Goal: Transaction & Acquisition: Purchase product/service

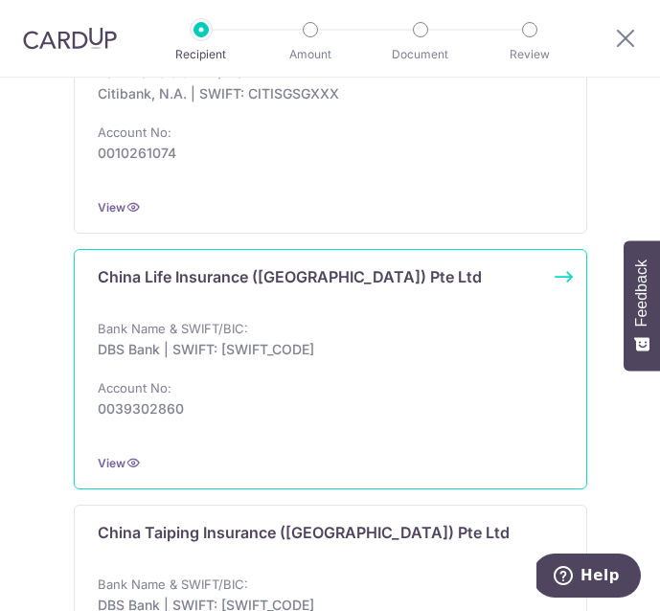
scroll to position [830, 0]
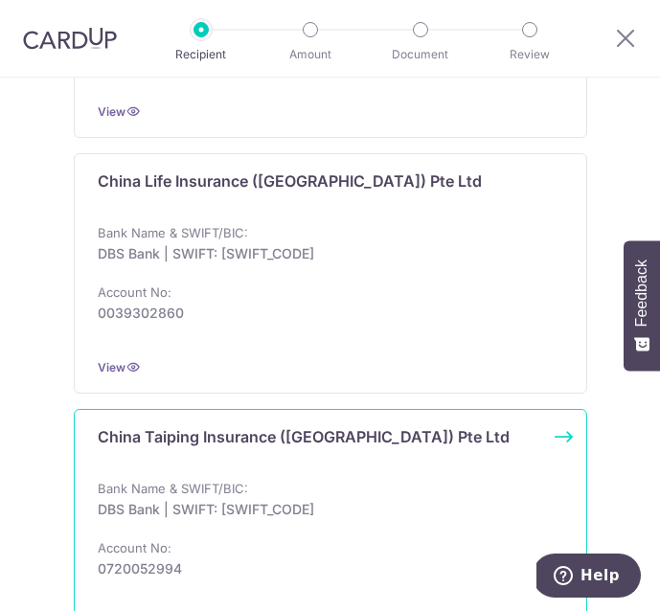
click at [186, 511] on p "DBS Bank | SWIFT: DBSSSGSGXXX" at bounding box center [325, 509] width 454 height 19
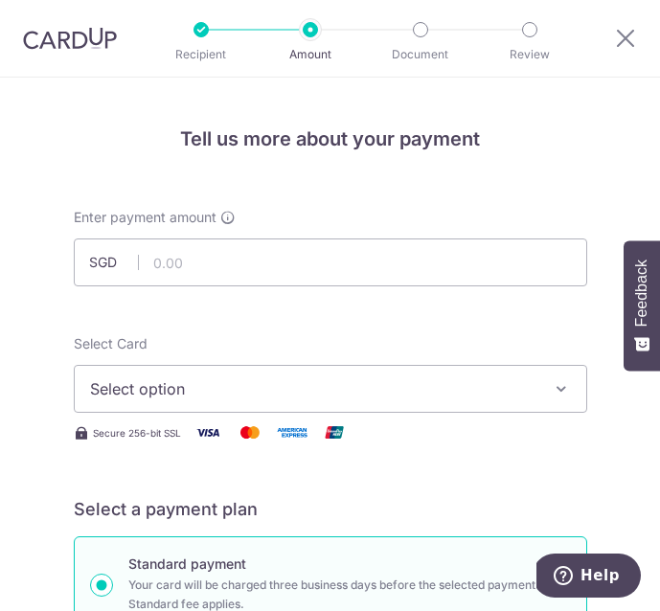
click at [215, 287] on div at bounding box center [330, 287] width 532 height 1
click at [199, 268] on input "text" at bounding box center [330, 262] width 513 height 48
type input "1,200.00"
click at [206, 375] on button "Select option" at bounding box center [330, 389] width 513 height 48
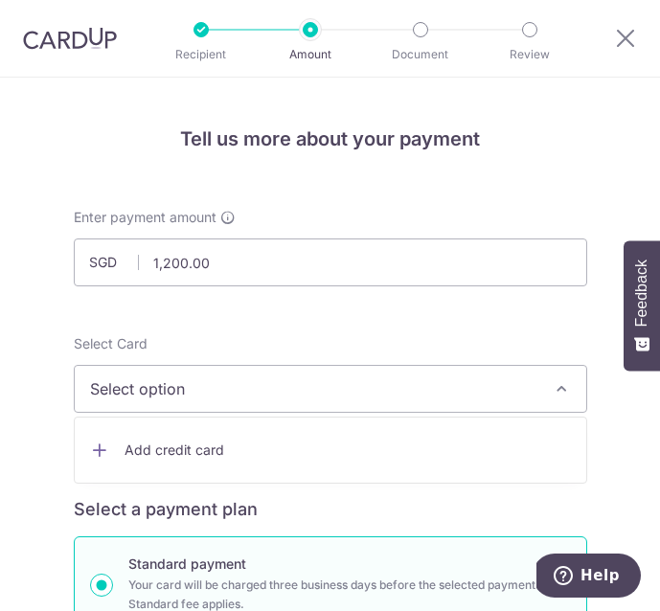
click at [213, 453] on span "Add credit card" at bounding box center [347, 449] width 446 height 19
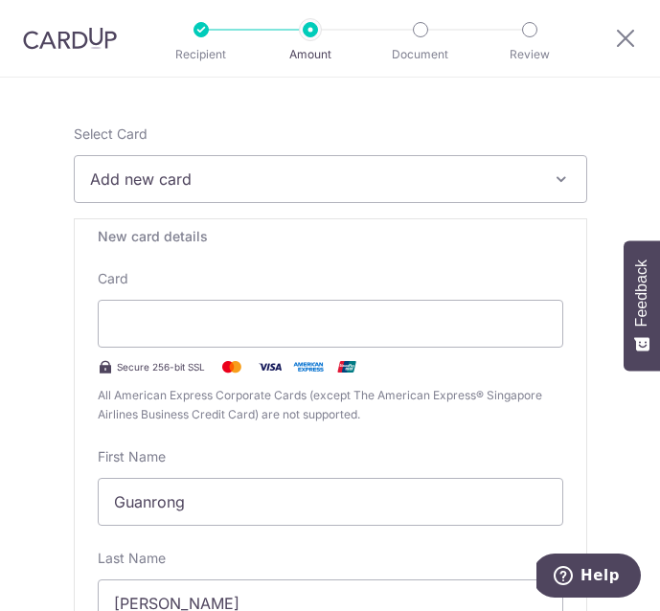
scroll to position [284, 0]
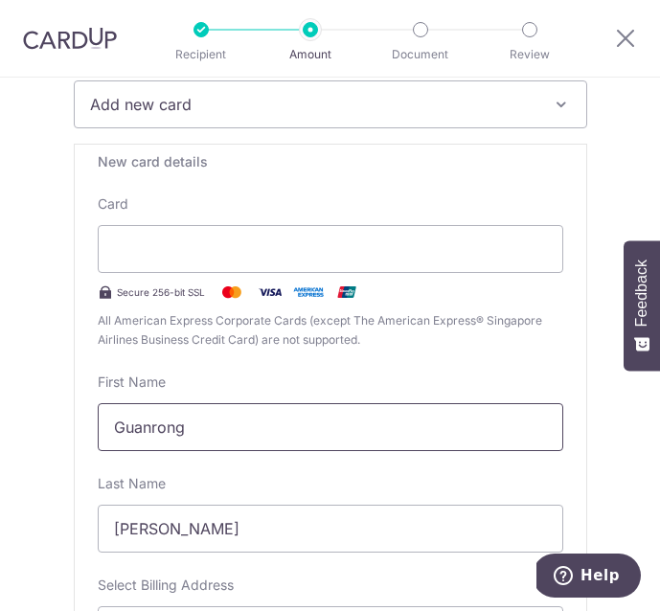
drag, startPoint x: 181, startPoint y: 432, endPoint x: 57, endPoint y: 431, distance: 123.5
type input "Jia En"
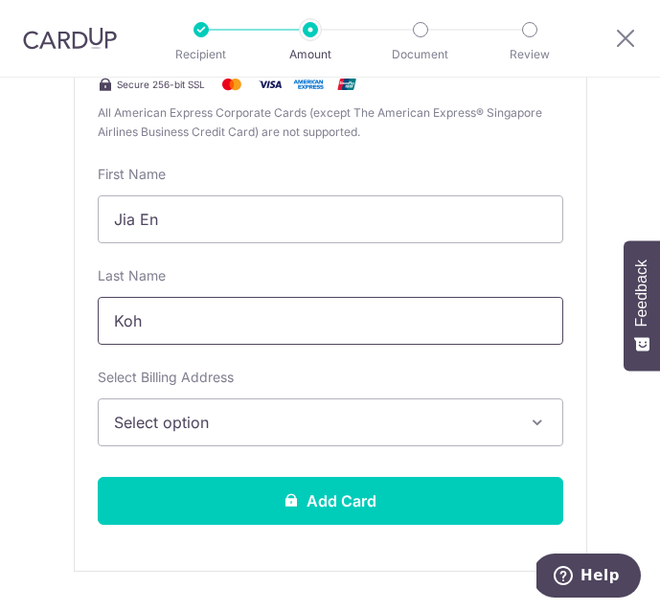
scroll to position [491, 0]
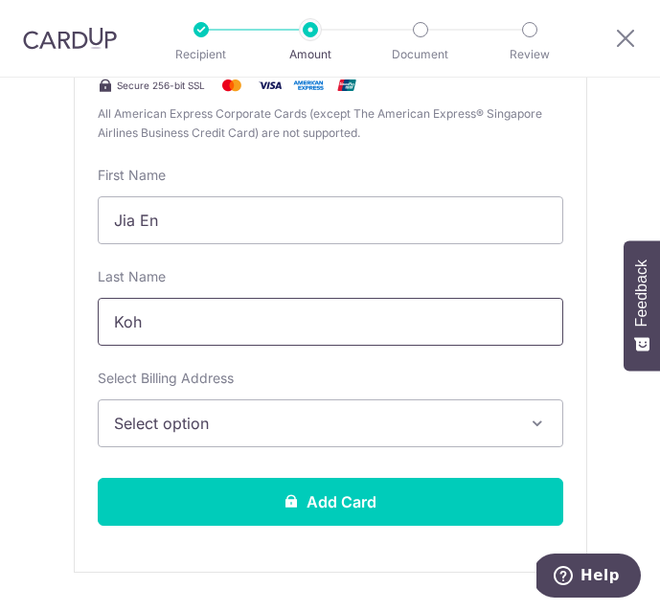
type input "Koh"
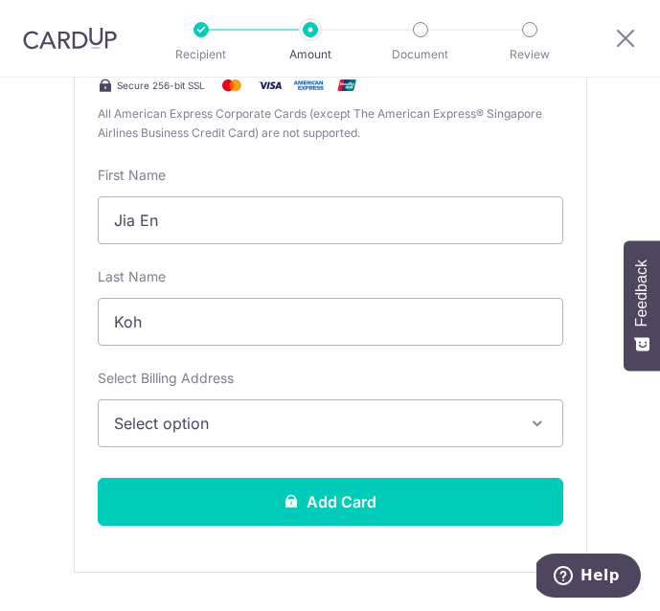
click at [176, 415] on span "Select option" at bounding box center [317, 423] width 406 height 23
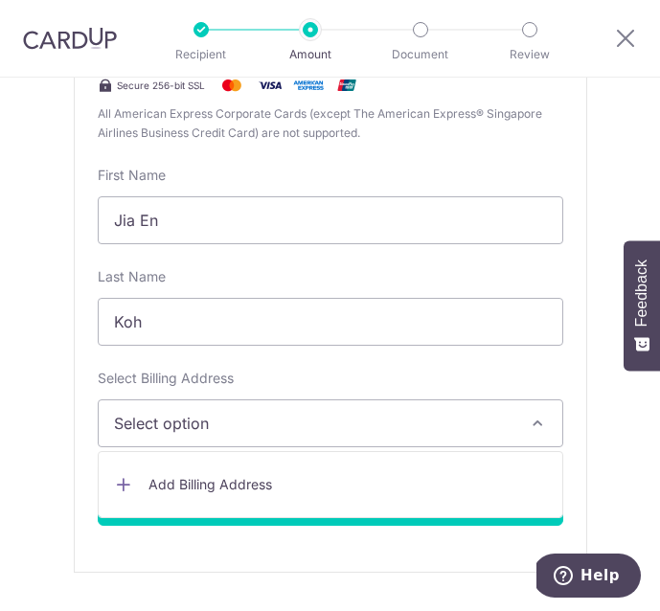
click at [188, 478] on span "Add Billing Address" at bounding box center [347, 484] width 398 height 19
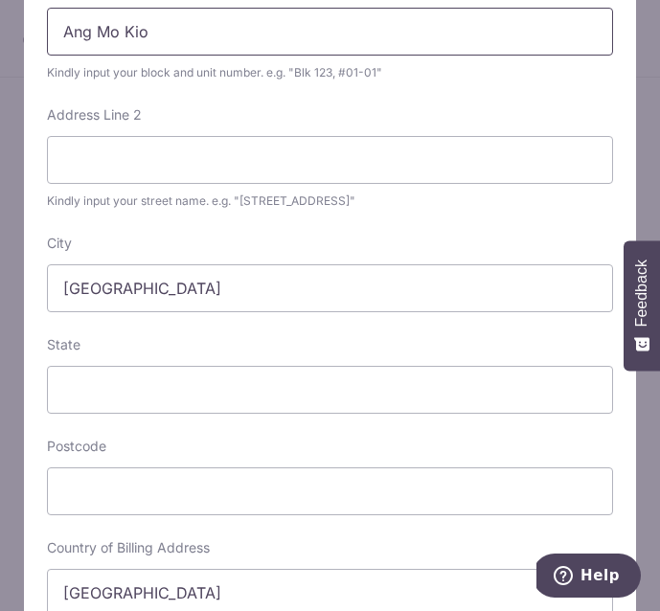
scroll to position [211, 0]
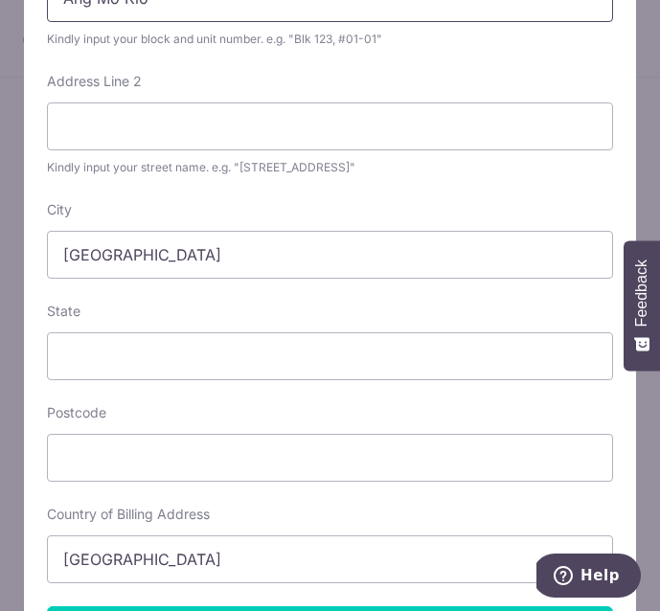
type input "Ang Mo Kio"
click at [119, 418] on div "Postcode" at bounding box center [330, 442] width 566 height 79
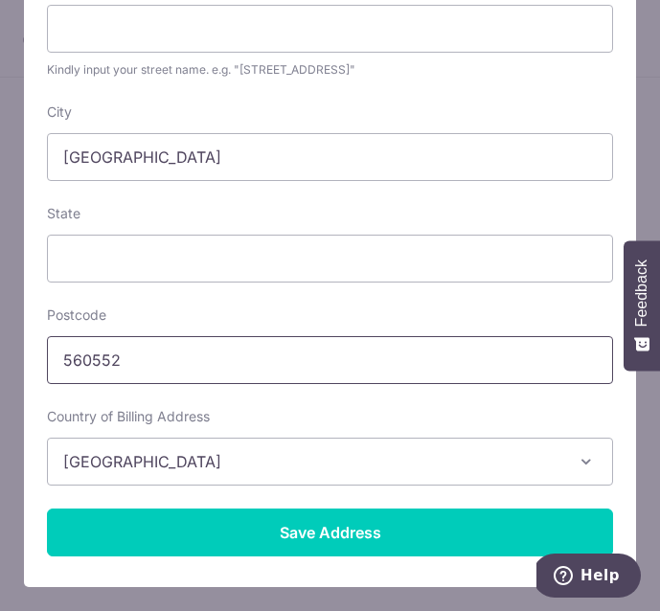
scroll to position [308, 0]
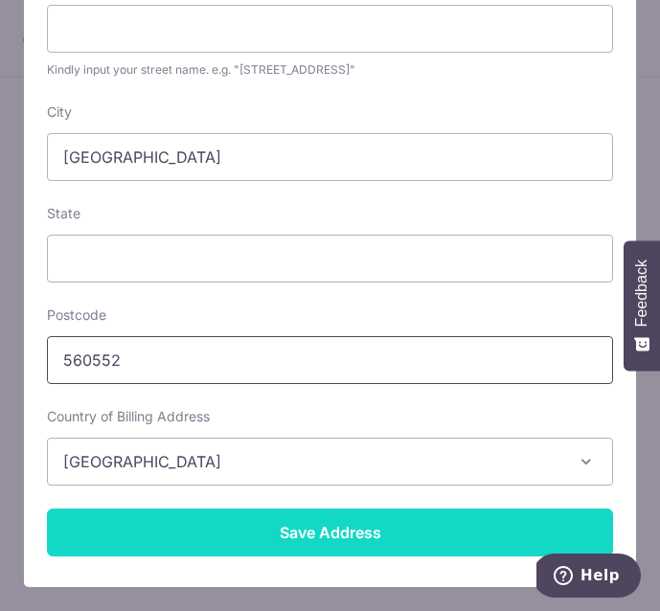
type input "560552"
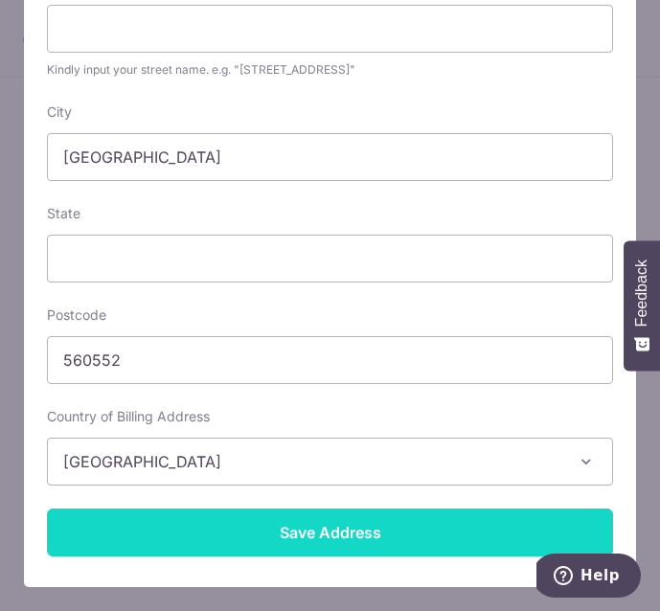
click at [167, 534] on input "Save Address" at bounding box center [330, 532] width 566 height 48
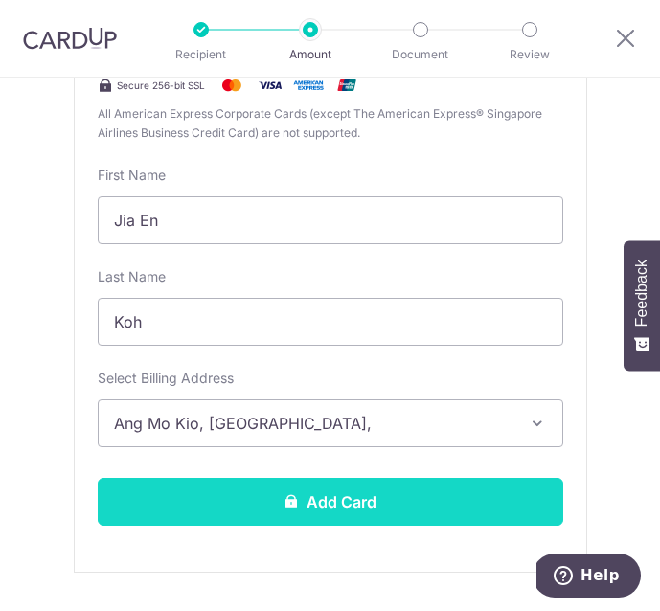
click at [181, 499] on button "Add Card" at bounding box center [330, 502] width 465 height 48
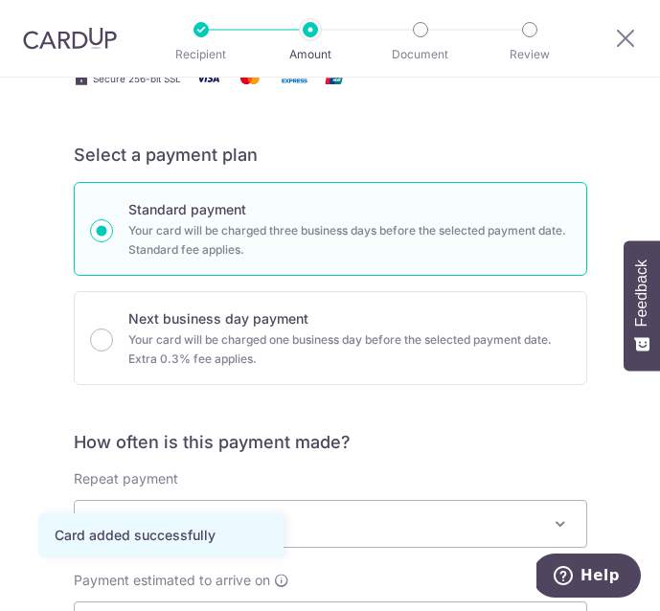
scroll to position [588, 0]
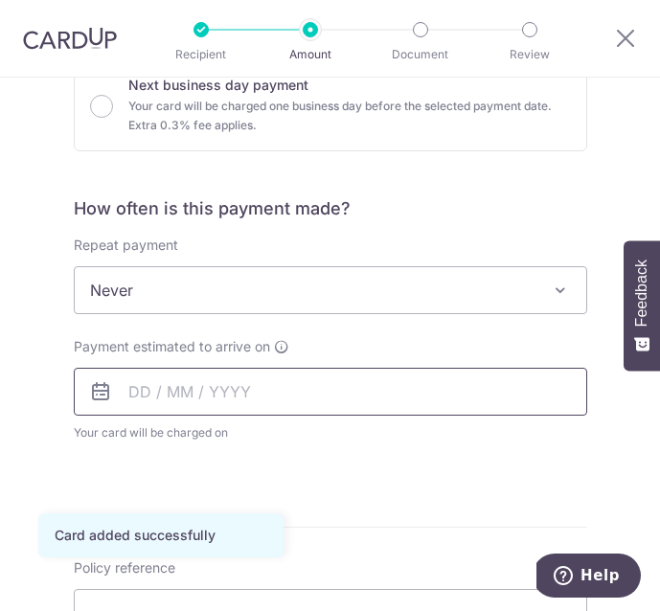
click at [183, 401] on input "text" at bounding box center [330, 392] width 513 height 48
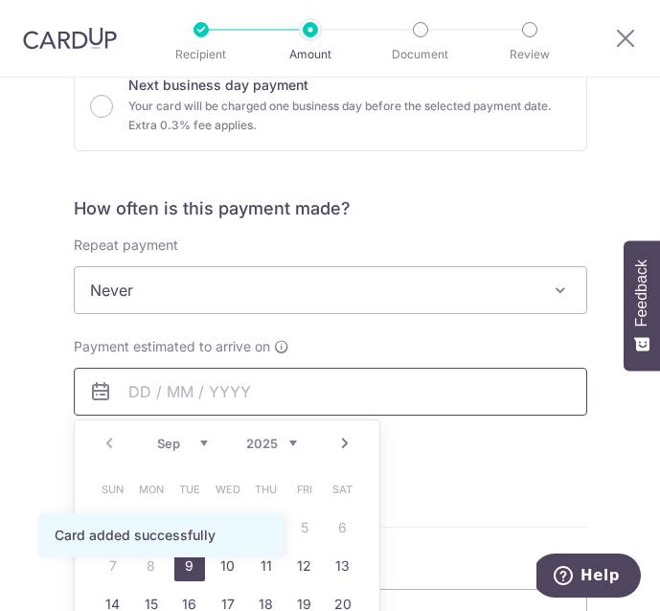
scroll to position [681, 0]
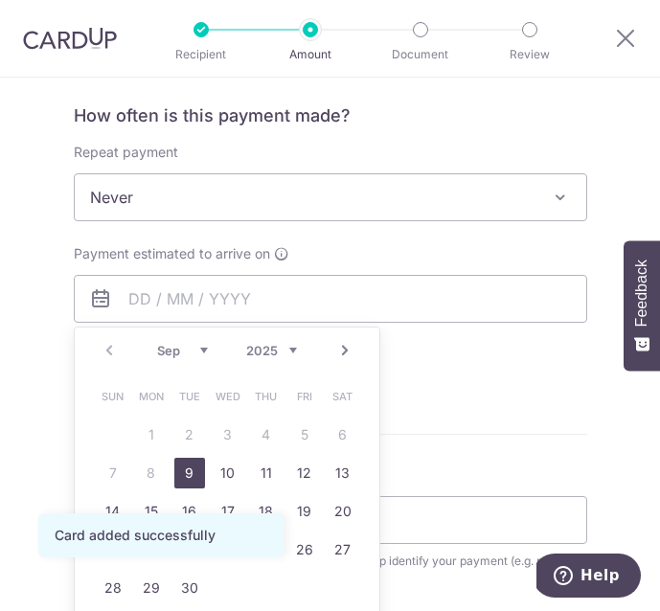
click at [186, 463] on link "9" at bounding box center [189, 473] width 31 height 31
type input "[DATE]"
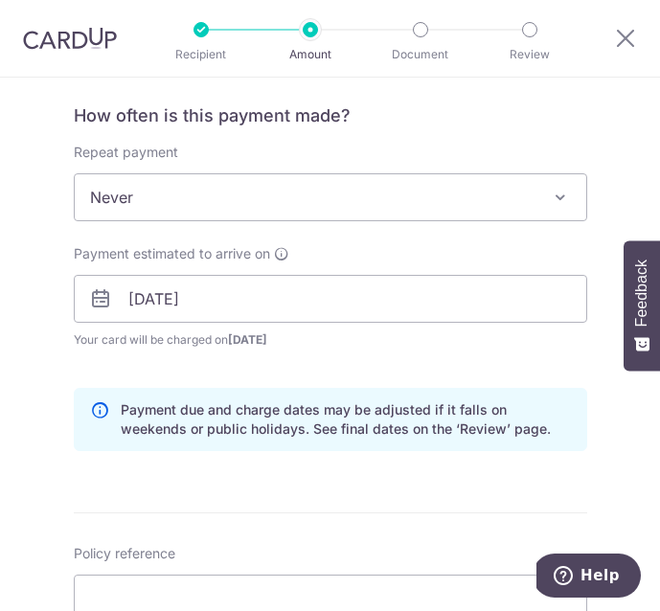
scroll to position [806, 0]
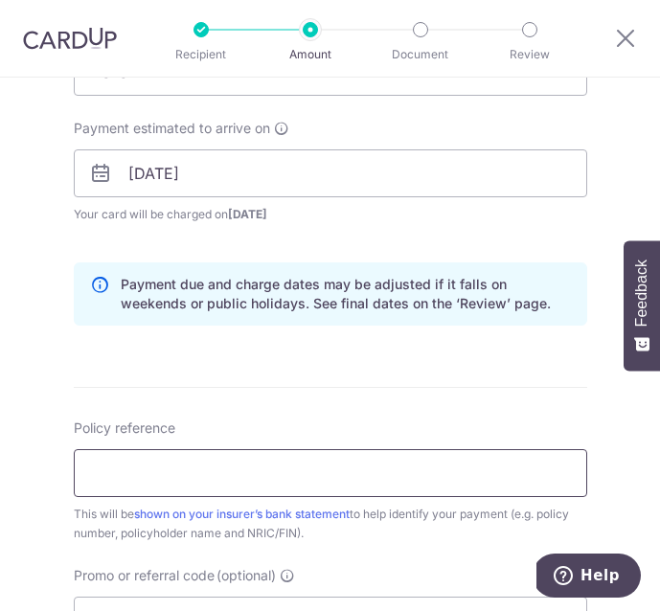
click at [146, 481] on input "Policy reference" at bounding box center [330, 473] width 513 height 48
type input "L"
paste input "0000136105"
click at [259, 479] on input "0000136105 Koh Jia En" at bounding box center [330, 473] width 513 height 48
type input "0000136105 Koh Jia En S9033605C"
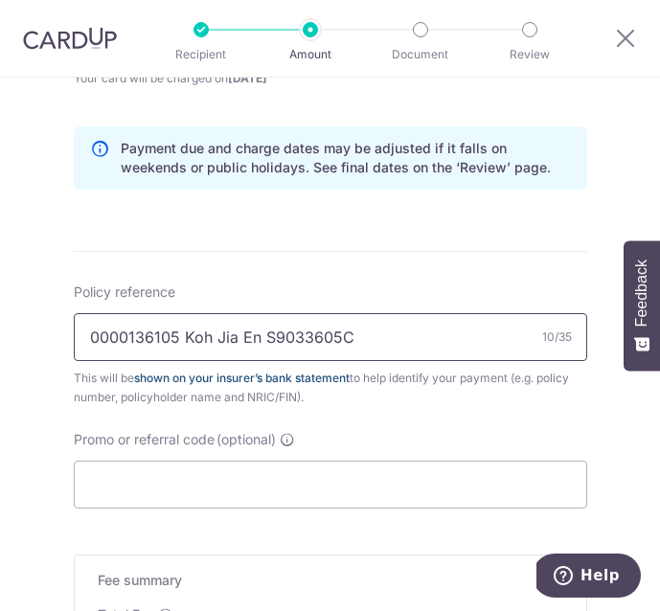
scroll to position [941, 0]
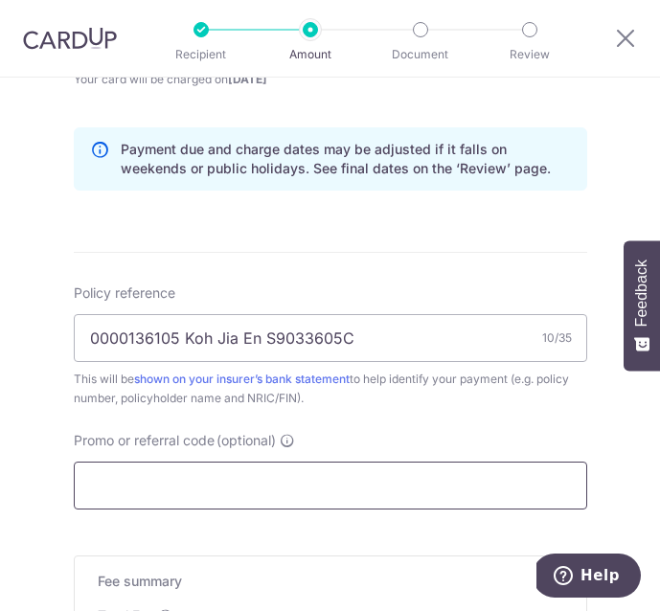
click at [209, 467] on input "Promo or referral code (optional)" at bounding box center [330, 486] width 513 height 48
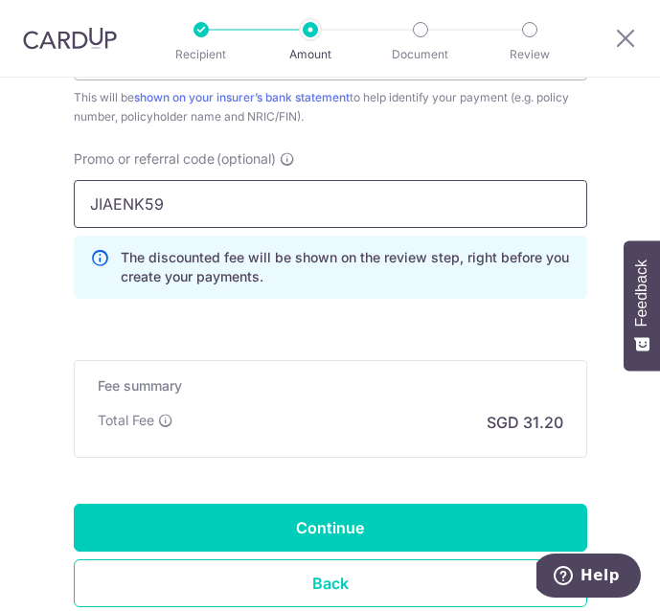
scroll to position [1230, 0]
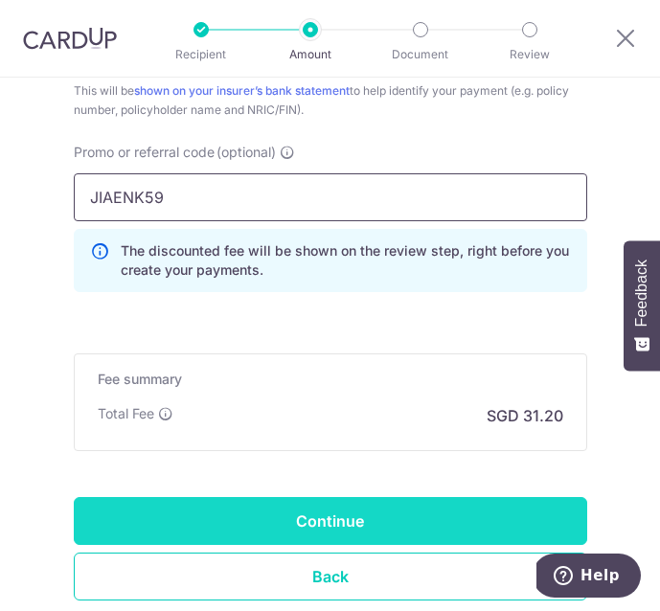
type input "JIAENK59"
click at [207, 518] on input "Continue" at bounding box center [330, 521] width 513 height 48
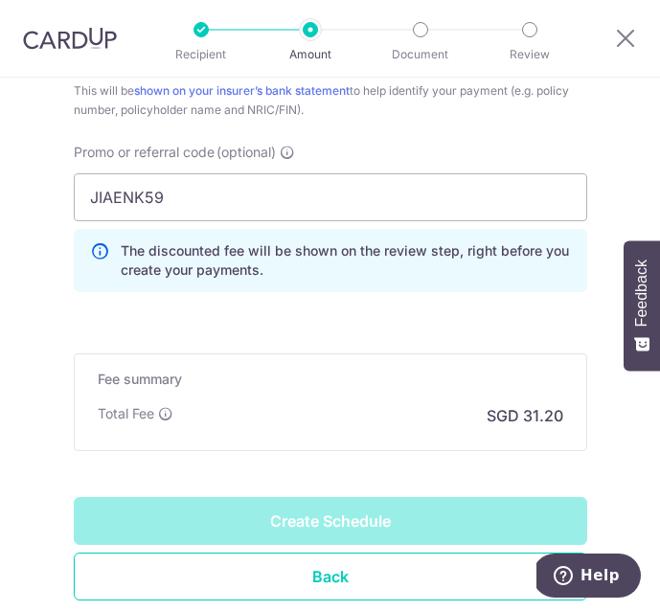
type input "Create Schedule"
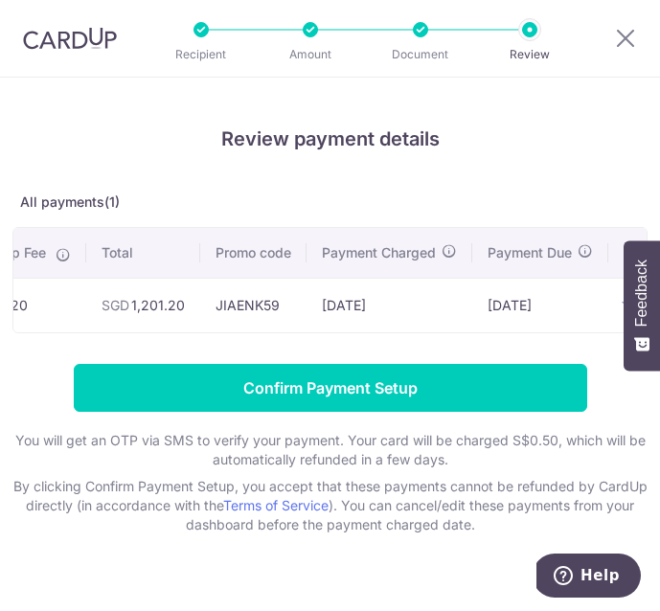
scroll to position [0, 562]
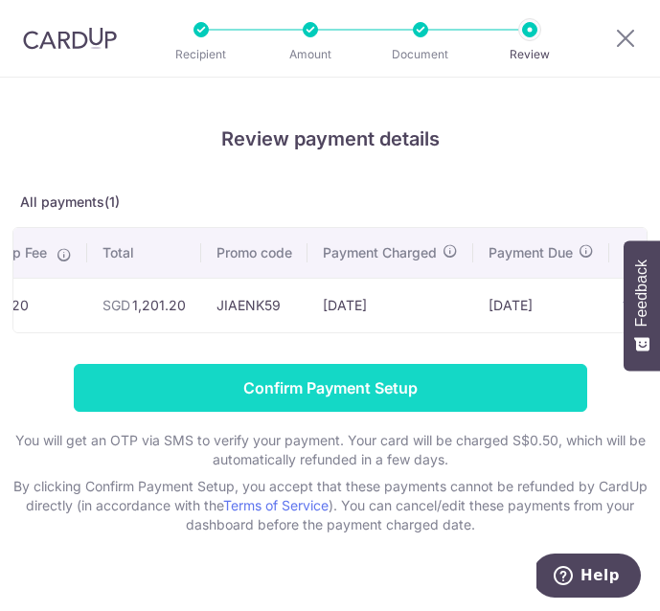
click at [291, 391] on input "Confirm Payment Setup" at bounding box center [330, 388] width 513 height 48
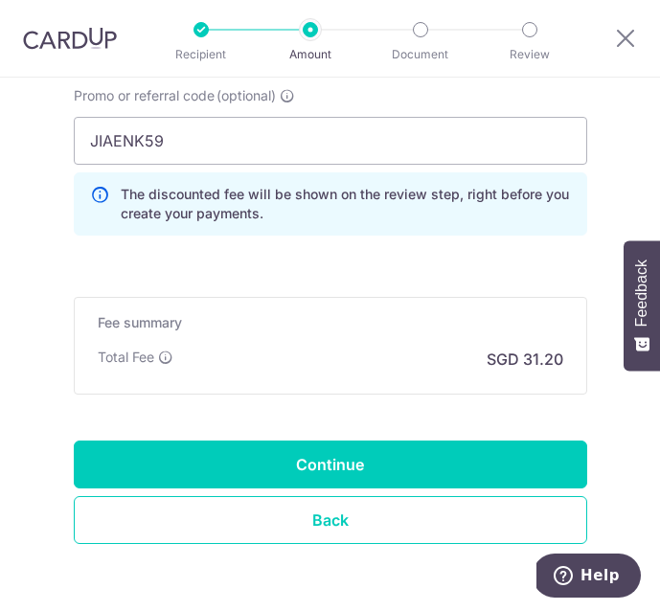
scroll to position [1405, 0]
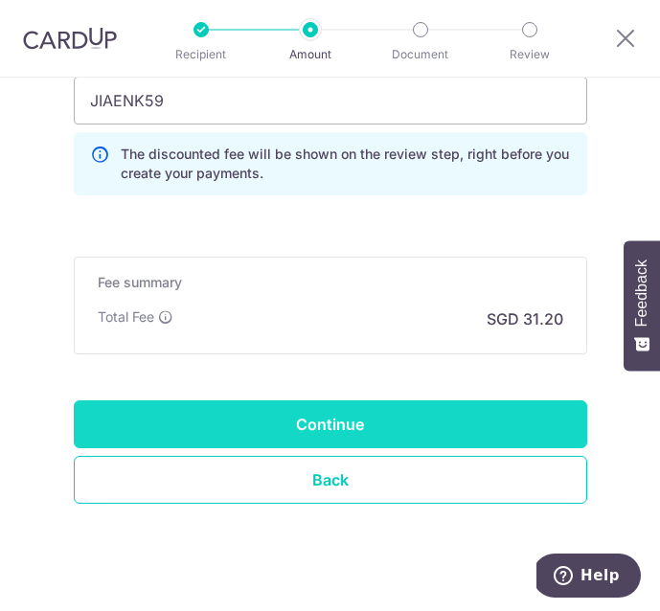
click at [295, 421] on input "Continue" at bounding box center [330, 424] width 513 height 48
type input "Update Schedule"
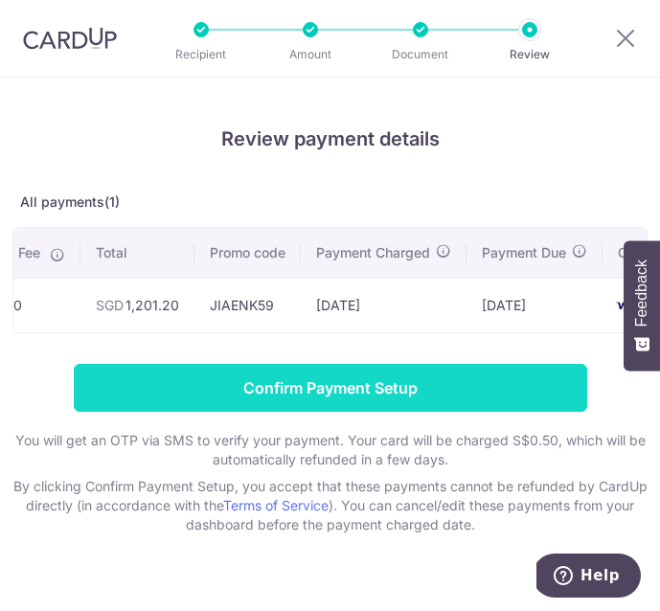
scroll to position [0, 562]
click at [371, 384] on input "Confirm Payment Setup" at bounding box center [330, 388] width 513 height 48
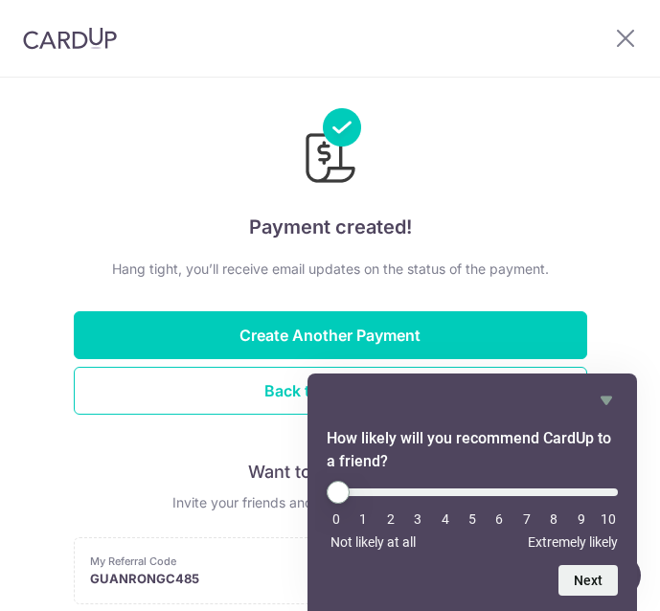
click at [381, 236] on h4 "Payment created!" at bounding box center [330, 227] width 513 height 31
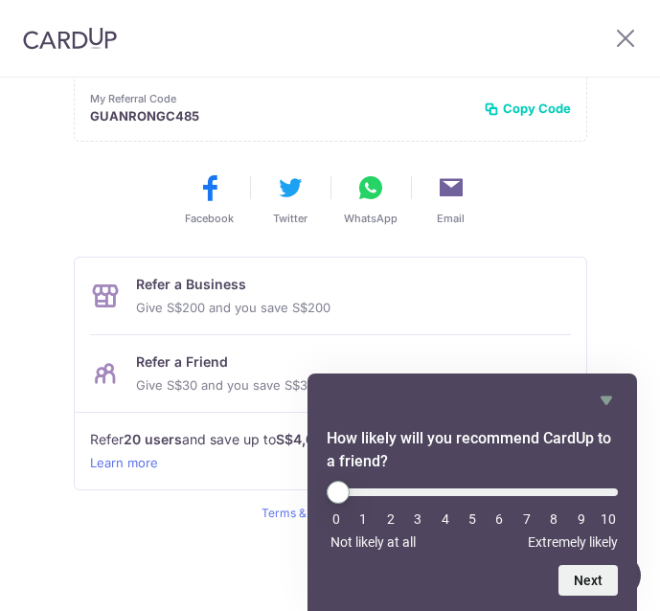
scroll to position [463, 0]
click at [625, 34] on icon at bounding box center [625, 38] width 23 height 24
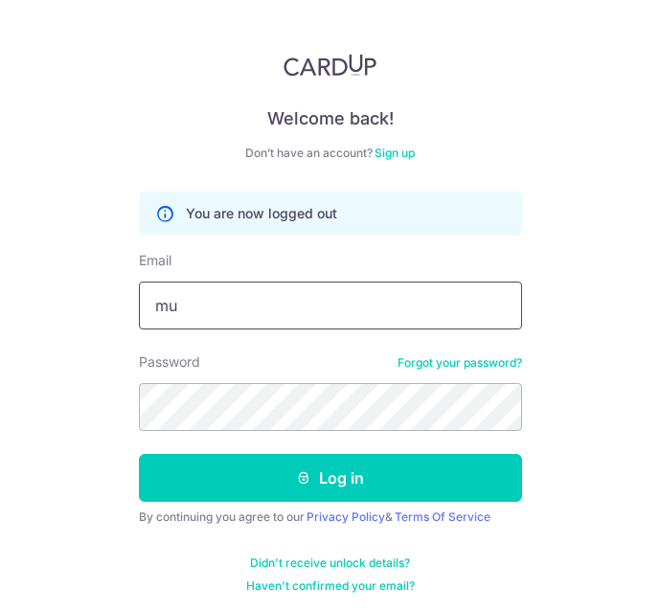
type input "[EMAIL_ADDRESS][DOMAIN_NAME]"
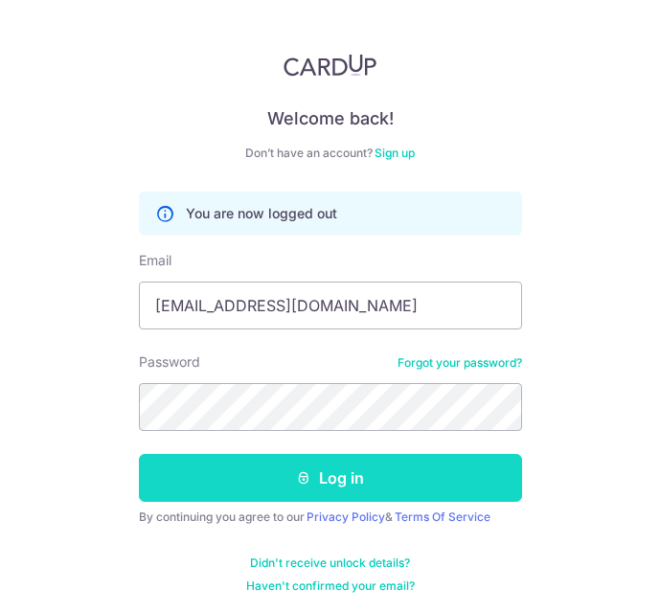
click at [251, 477] on button "Log in" at bounding box center [330, 478] width 383 height 48
